Goal: Information Seeking & Learning: Learn about a topic

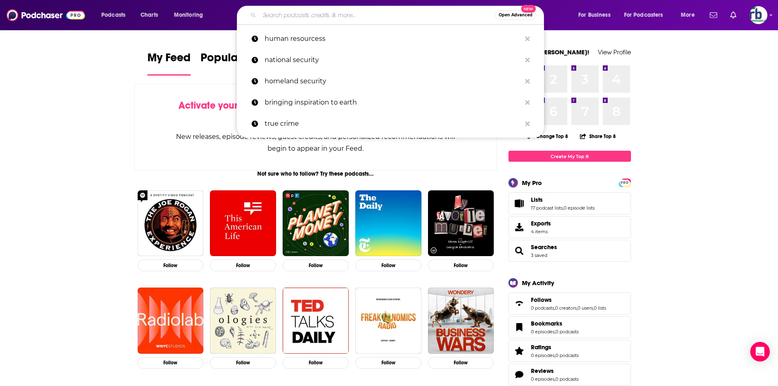
click at [317, 15] on input "Search podcasts, credits, & more..." at bounding box center [377, 15] width 236 height 13
paste input "THE THRILLER ZONE"
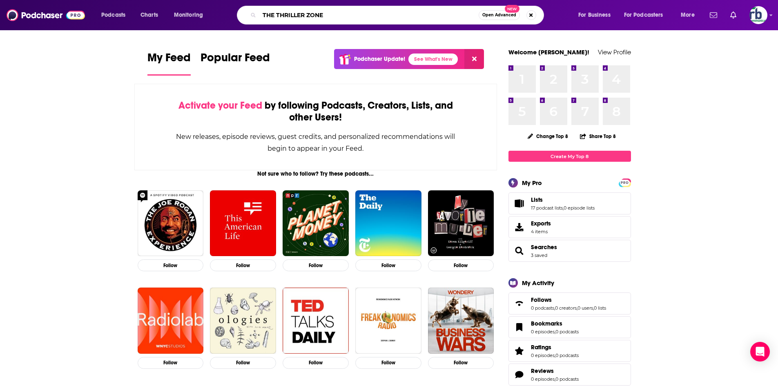
type input "THE THRILLER ZONE"
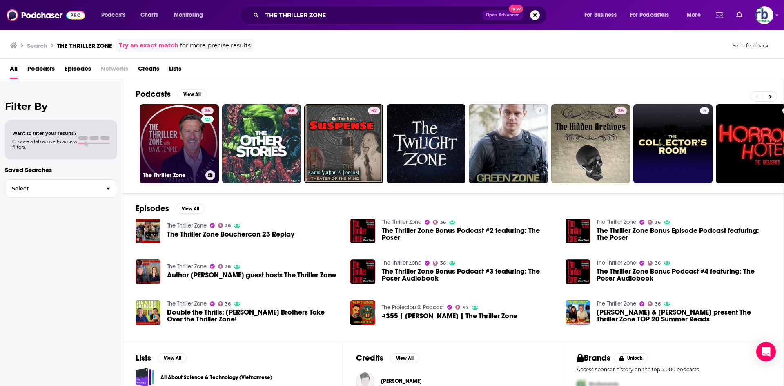
click at [190, 134] on link "36 The Thriller Zone" at bounding box center [179, 143] width 79 height 79
